Goal: Task Accomplishment & Management: Use online tool/utility

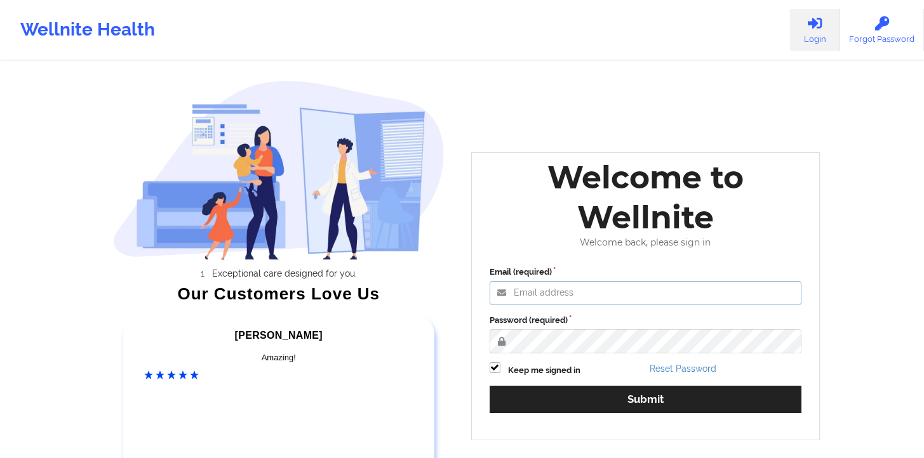
click at [550, 286] on input "Email (required)" at bounding box center [646, 293] width 312 height 24
paste input "[EMAIL_ADDRESS][DOMAIN_NAME]"
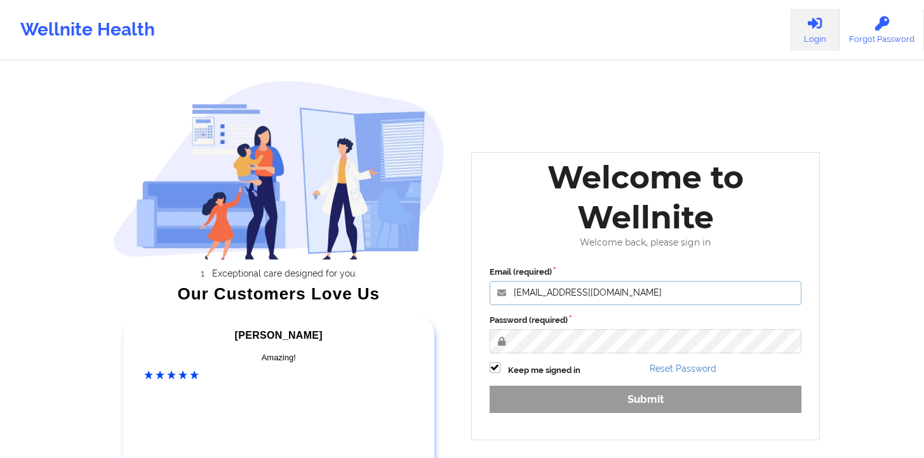
type input "[EMAIL_ADDRESS][DOMAIN_NAME]"
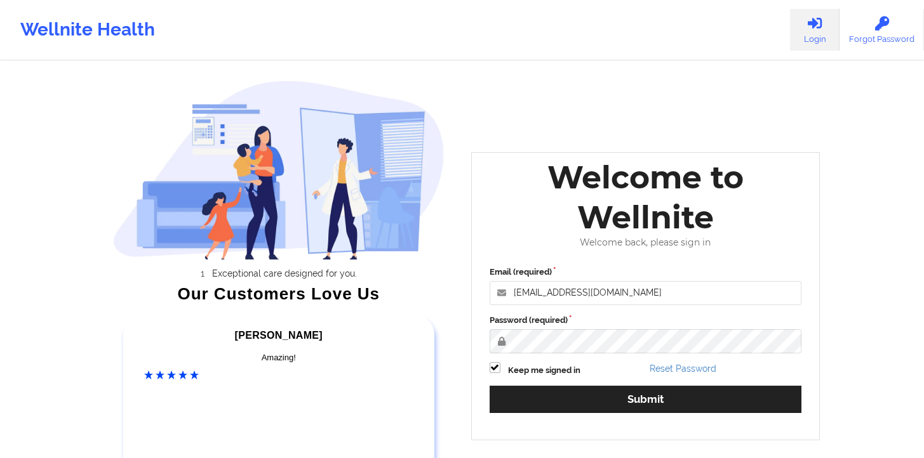
click at [485, 364] on div "Keep me signed in" at bounding box center [565, 370] width 161 height 15
click at [488, 368] on div "Keep me signed in" at bounding box center [565, 370] width 161 height 15
click at [491, 363] on label at bounding box center [495, 363] width 11 height 0
click at [491, 367] on input "Keep me signed in" at bounding box center [495, 368] width 11 height 11
checkbox input "false"
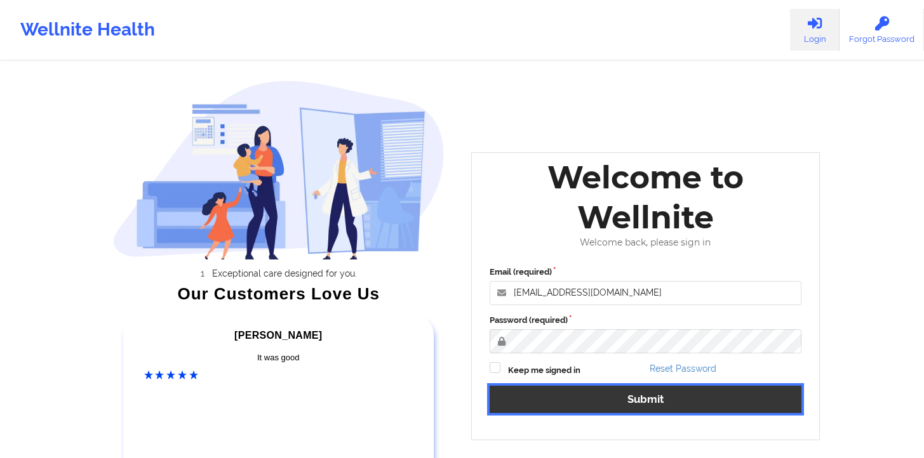
click at [572, 402] on button "Submit" at bounding box center [646, 399] width 312 height 27
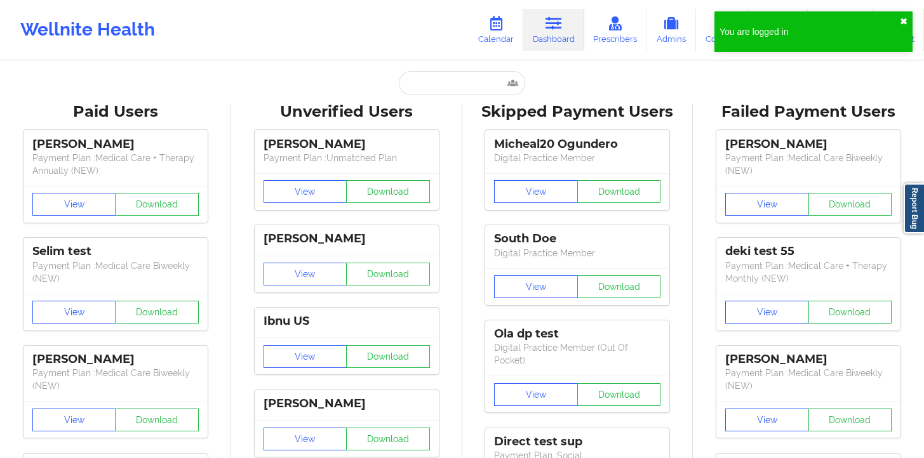
click at [904, 22] on button "✖︎" at bounding box center [904, 22] width 8 height 10
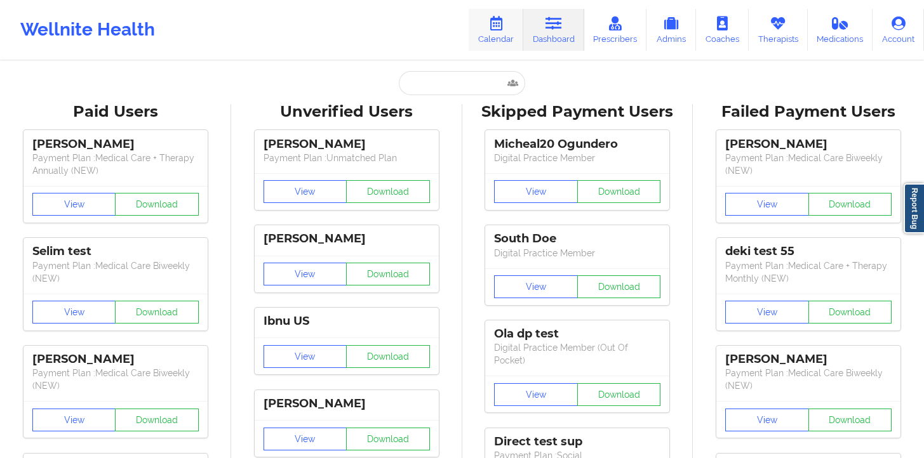
click at [496, 34] on link "Calendar" at bounding box center [496, 30] width 55 height 42
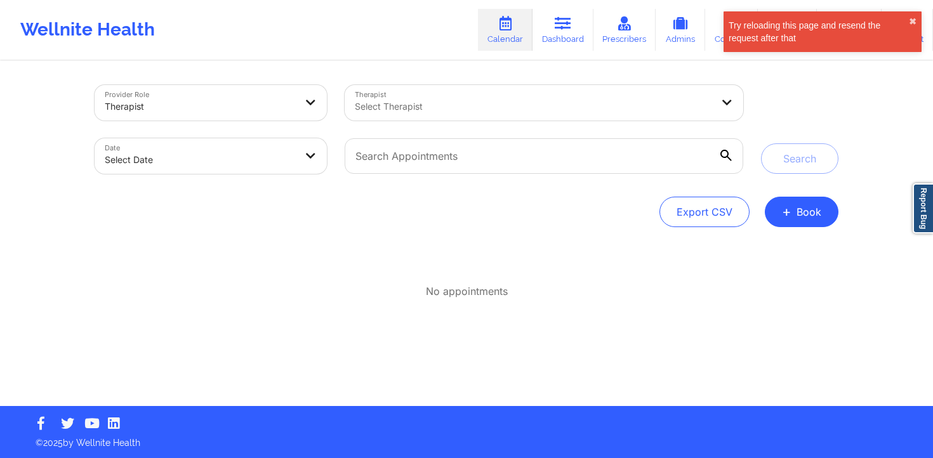
click at [419, 104] on div at bounding box center [533, 106] width 357 height 15
drag, startPoint x: 333, startPoint y: 101, endPoint x: 182, endPoint y: 43, distance: 161.4
click at [333, 101] on div "Provider Role Therapist" at bounding box center [211, 102] width 250 height 53
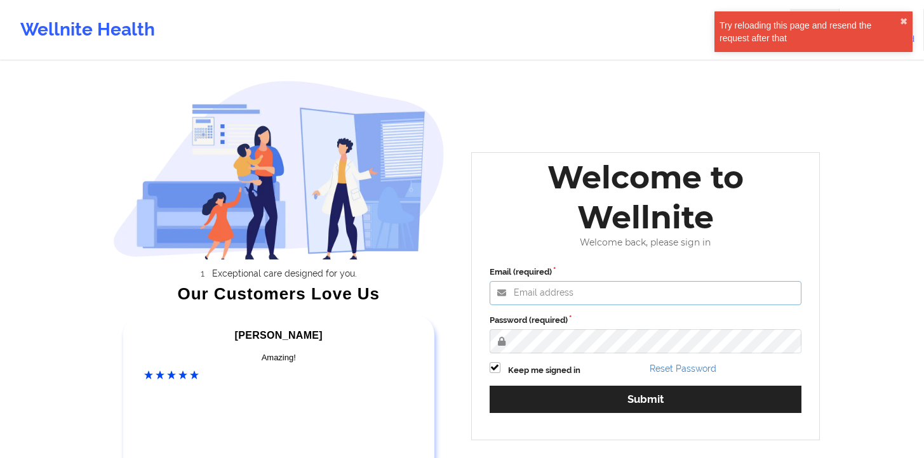
click at [582, 292] on input "Email (required)" at bounding box center [646, 293] width 312 height 24
